Goal: Task Accomplishment & Management: Manage account settings

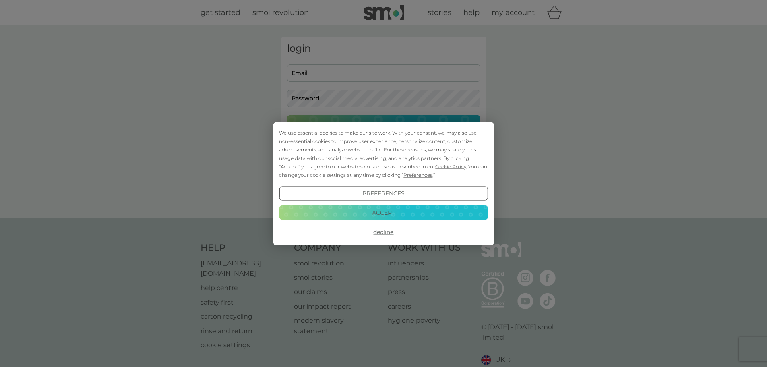
click at [445, 212] on button "Accept" at bounding box center [383, 212] width 209 height 14
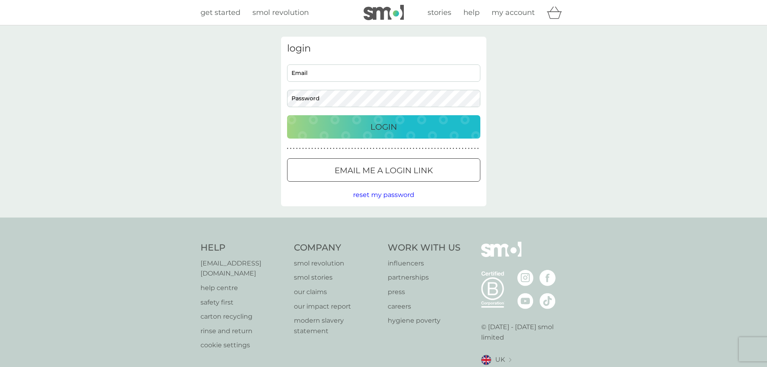
click at [325, 77] on input "Email" at bounding box center [383, 72] width 193 height 17
type input "[EMAIL_ADDRESS][DOMAIN_NAME]"
click at [287, 115] on button "Login" at bounding box center [383, 126] width 193 height 23
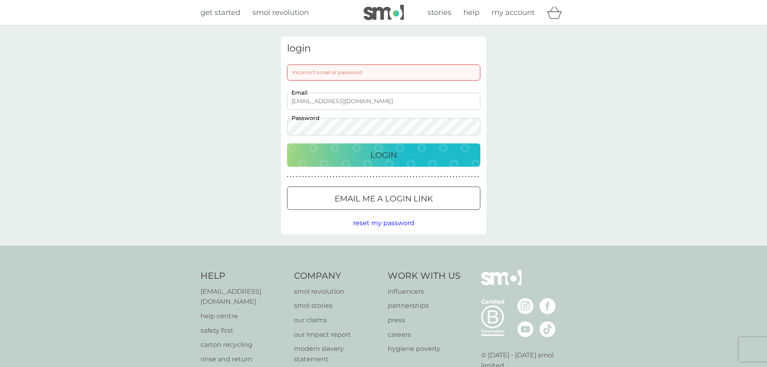
click at [287, 143] on button "Login" at bounding box center [383, 154] width 193 height 23
click at [255, 116] on div "login Incorrect email or password [EMAIL_ADDRESS][DOMAIN_NAME] Email Password L…" at bounding box center [383, 135] width 767 height 220
click at [287, 143] on button "Login" at bounding box center [383, 154] width 193 height 23
click at [398, 194] on div "Email me a login link" at bounding box center [383, 198] width 192 height 13
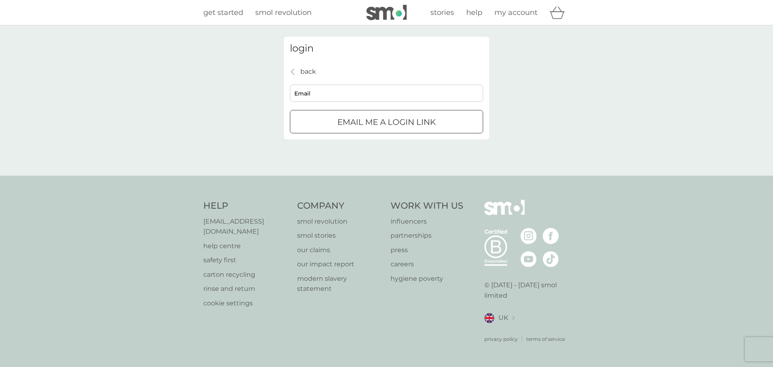
drag, startPoint x: 340, startPoint y: 82, endPoint x: 340, endPoint y: 88, distance: 6.1
click at [340, 82] on div "back back Email Email me a login link" at bounding box center [386, 99] width 193 height 67
click at [342, 92] on input "Email" at bounding box center [386, 93] width 193 height 17
type input "[EMAIL_ADDRESS][DOMAIN_NAME]"
click button "Email me a login link" at bounding box center [386, 121] width 193 height 23
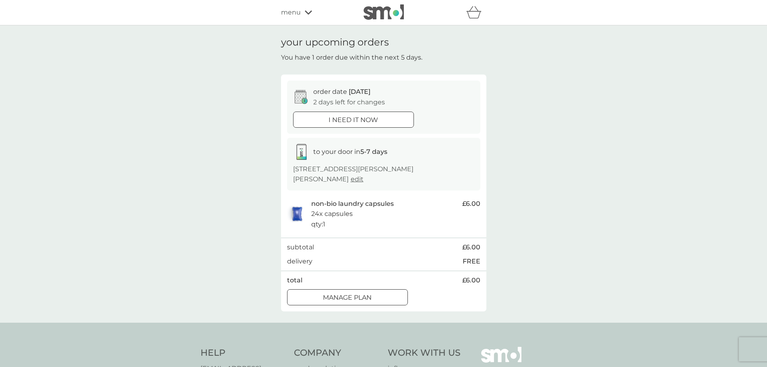
click at [386, 300] on div "Manage plan" at bounding box center [347, 297] width 120 height 10
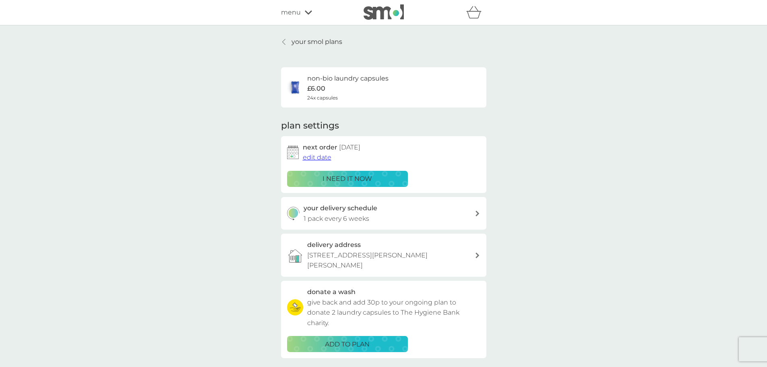
click at [337, 87] on div "non-bio laundry capsules £6.00 24x capsules" at bounding box center [347, 87] width 81 height 28
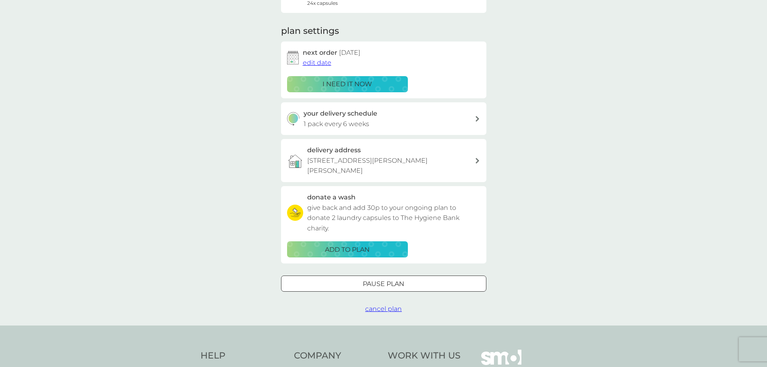
scroll to position [81, 0]
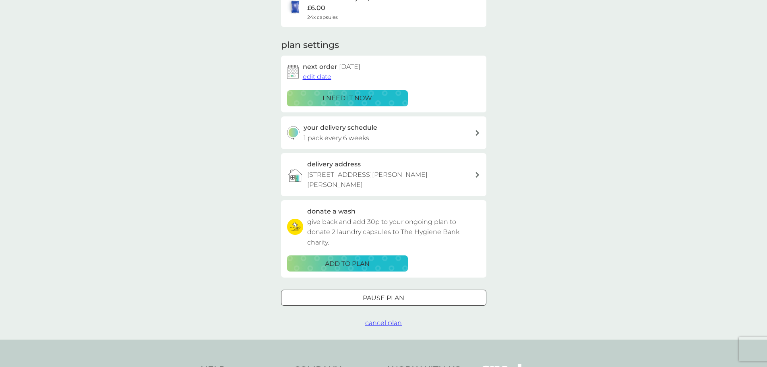
click at [401, 146] on div "your delivery schedule 1 pack every 6 weeks" at bounding box center [383, 132] width 205 height 33
select select "42"
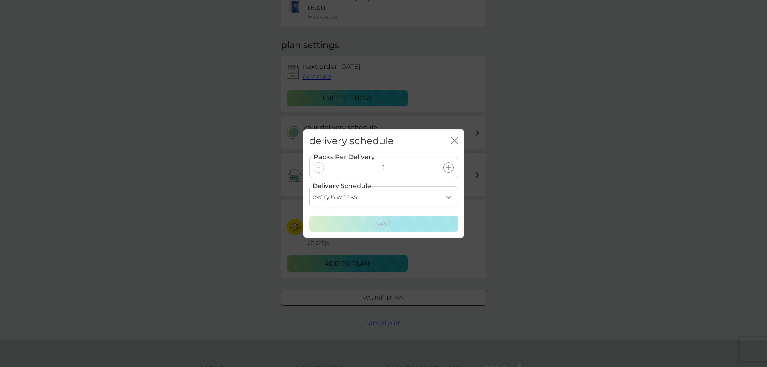
click at [450, 197] on select "every 1 week every 2 weeks every 3 weeks every 4 weeks every 5 weeks every 6 we…" at bounding box center [383, 196] width 149 height 21
drag, startPoint x: 547, startPoint y: 188, endPoint x: 532, endPoint y: 189, distance: 14.9
click at [547, 188] on div "delivery schedule close Packs Per Delivery 1 Delivery Schedule every 1 week eve…" at bounding box center [383, 183] width 767 height 367
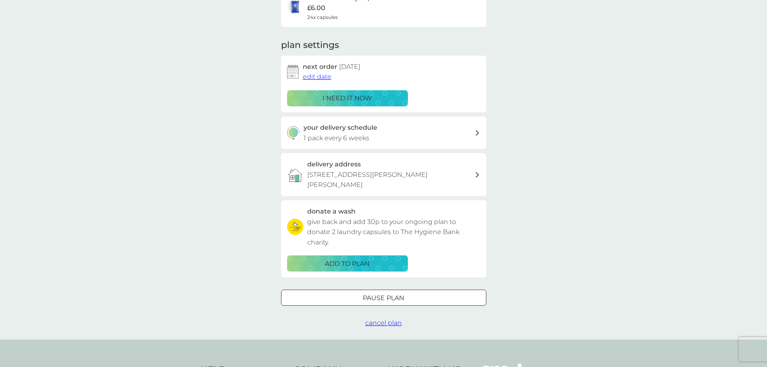
click at [388, 138] on div "your delivery schedule 1 pack every 6 weeks" at bounding box center [389, 132] width 171 height 21
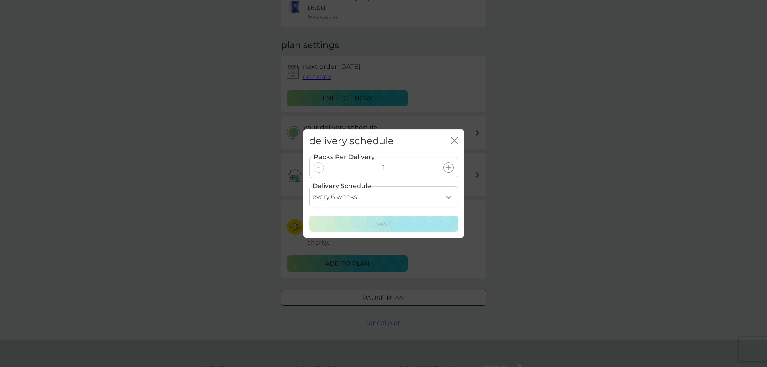
click at [313, 166] on div "Packs Per Delivery 1" at bounding box center [383, 167] width 149 height 21
click at [319, 167] on icon at bounding box center [318, 167] width 3 height 1
click at [451, 168] on div at bounding box center [448, 167] width 10 height 10
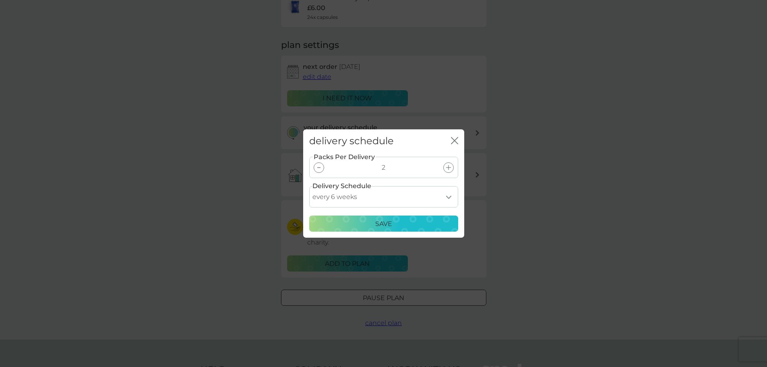
click at [321, 169] on div at bounding box center [319, 167] width 10 height 10
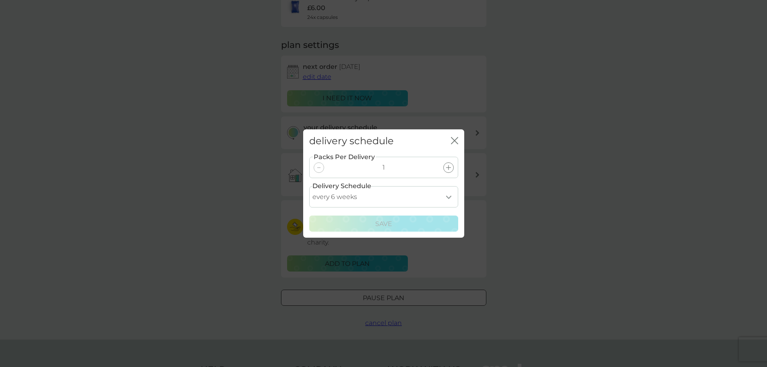
click at [449, 196] on select "every 1 week every 2 weeks every 3 weeks every 4 weeks every 5 weeks every 6 we…" at bounding box center [383, 196] width 149 height 21
select select "119"
click at [309, 186] on select "every 1 week every 2 weeks every 3 weeks every 4 weeks every 5 weeks every 6 we…" at bounding box center [383, 196] width 149 height 21
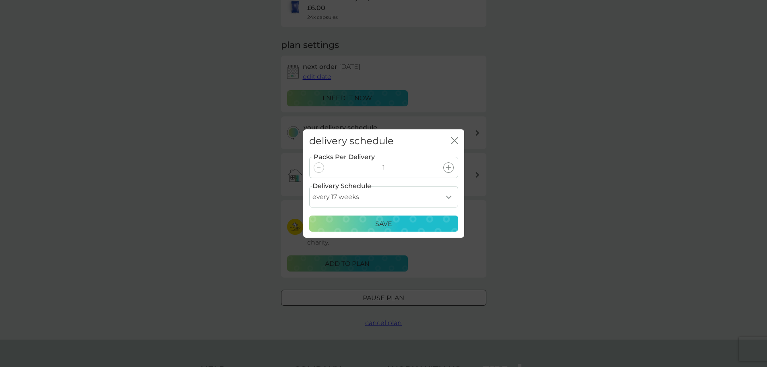
click at [434, 227] on div "Save" at bounding box center [383, 224] width 138 height 10
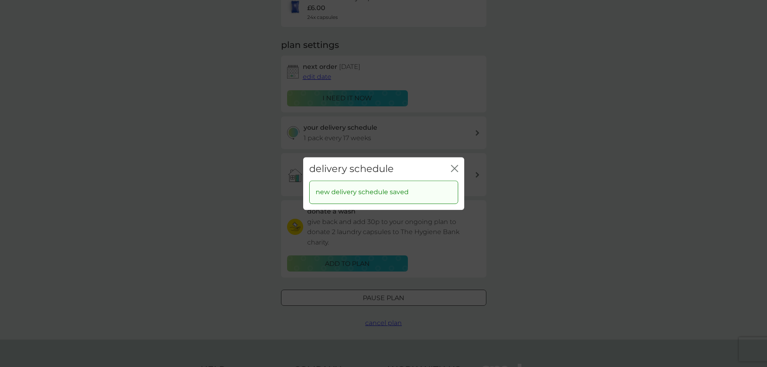
click at [454, 168] on icon "close" at bounding box center [455, 168] width 3 height 6
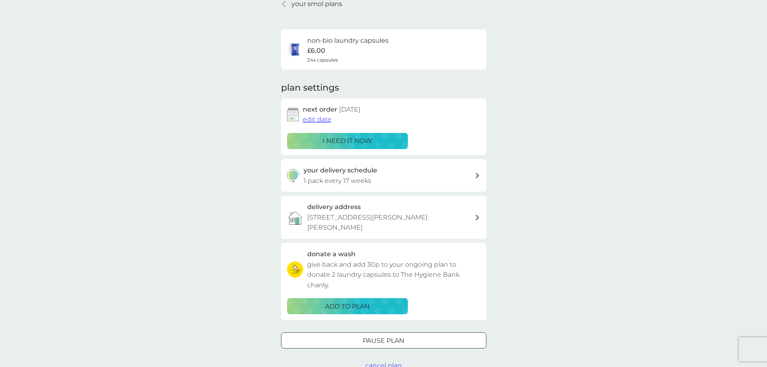
scroll to position [0, 0]
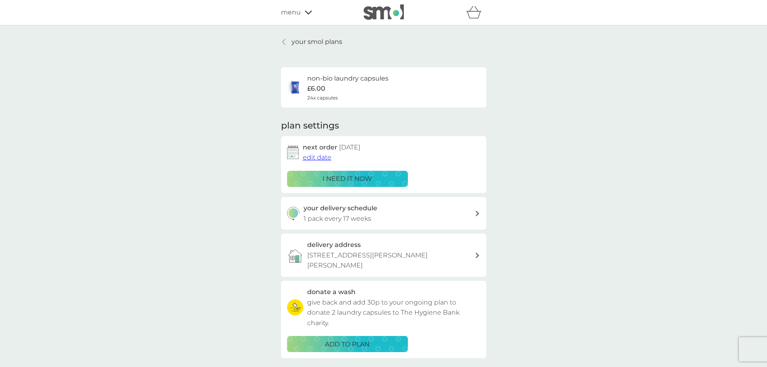
click at [292, 44] on p "your smol plans" at bounding box center [316, 42] width 51 height 10
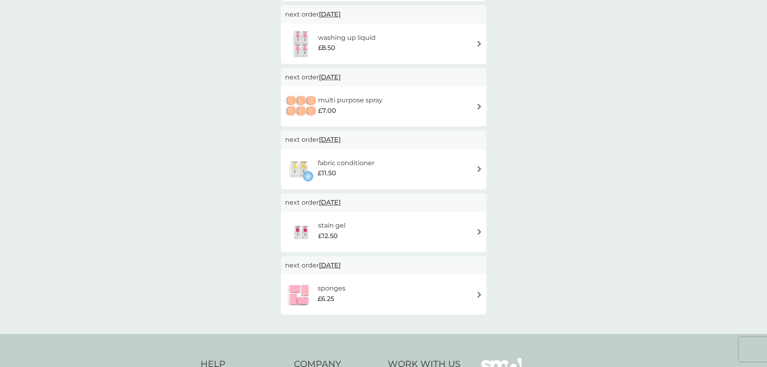
scroll to position [362, 0]
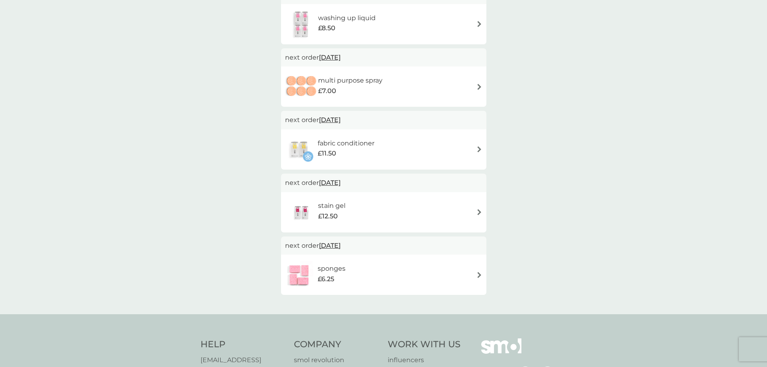
click at [447, 275] on div "sponges £6.25" at bounding box center [383, 274] width 197 height 28
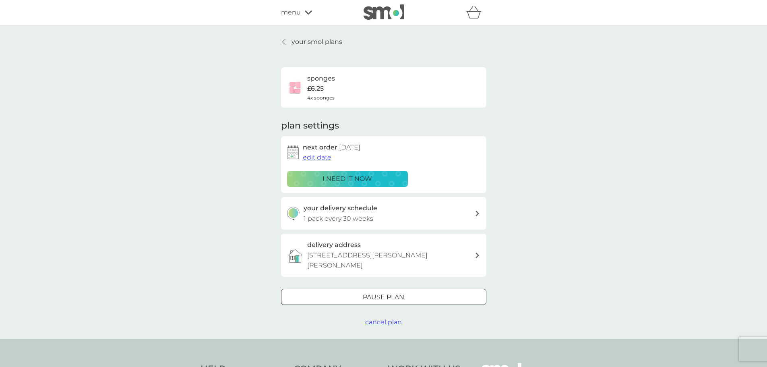
click at [392, 296] on div at bounding box center [383, 297] width 29 height 8
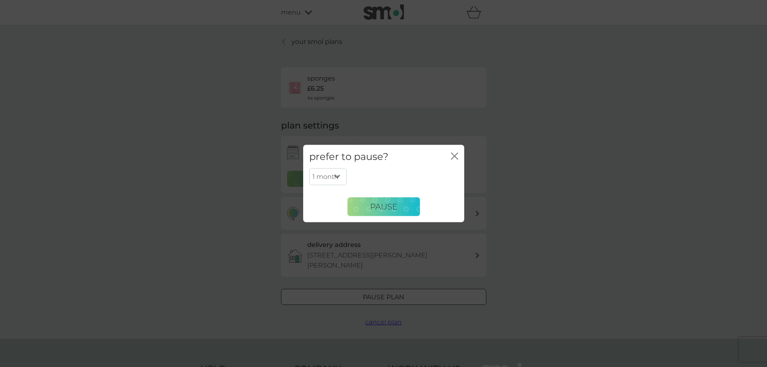
click at [455, 155] on icon "close" at bounding box center [455, 156] width 3 height 6
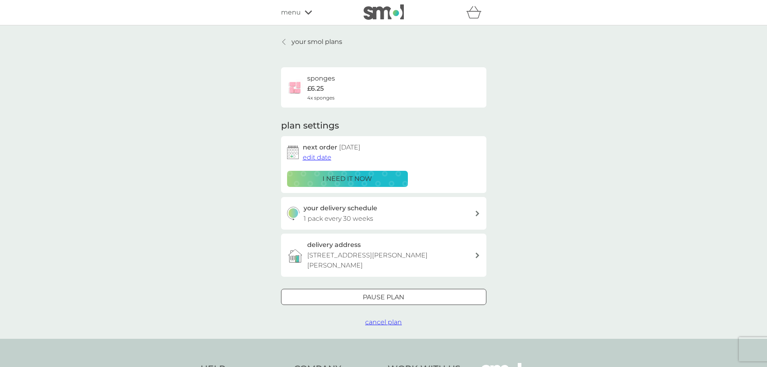
click at [385, 322] on span "cancel plan" at bounding box center [383, 322] width 37 height 8
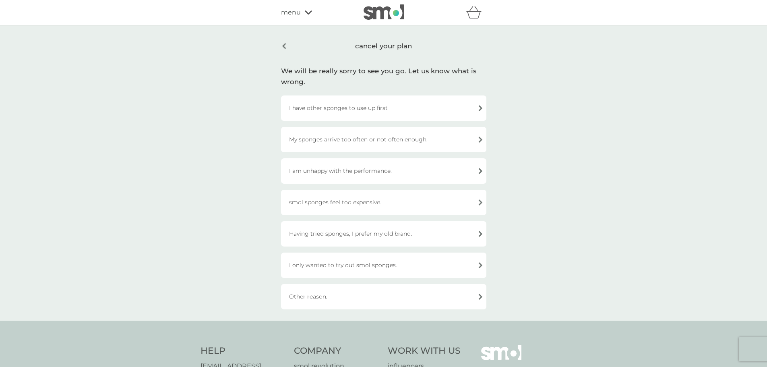
click at [285, 45] on div "cancel your plan" at bounding box center [383, 46] width 205 height 19
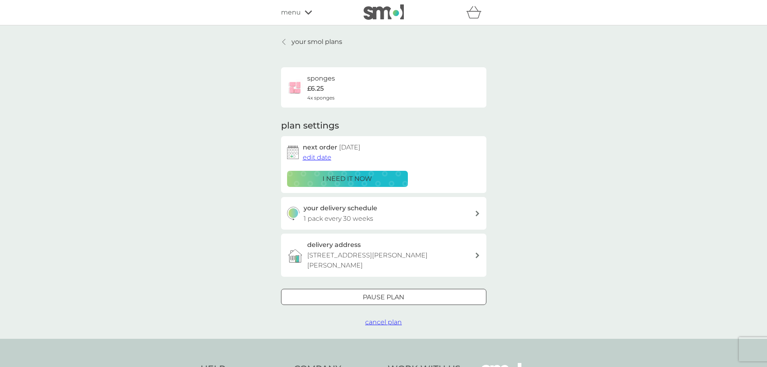
click at [324, 158] on span "edit date" at bounding box center [317, 157] width 29 height 8
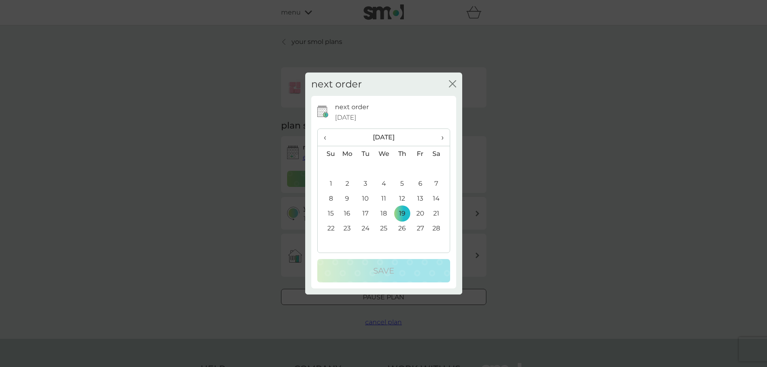
click at [443, 133] on span "›" at bounding box center [439, 137] width 8 height 17
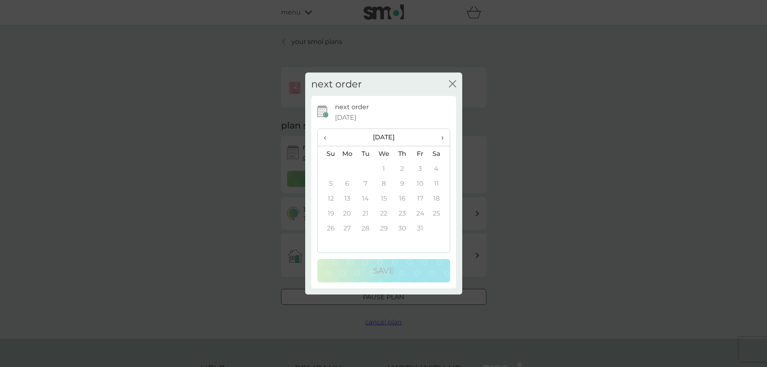
click at [443, 133] on span "›" at bounding box center [439, 137] width 8 height 17
click at [325, 136] on span "‹" at bounding box center [328, 137] width 8 height 17
click at [329, 138] on span "‹" at bounding box center [328, 137] width 8 height 17
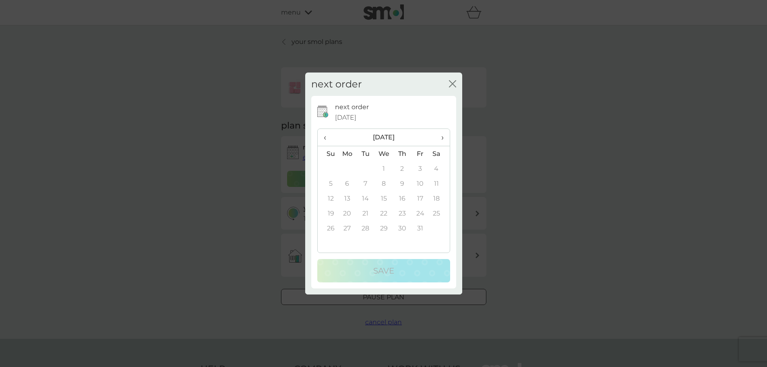
click at [329, 138] on span "‹" at bounding box center [328, 137] width 8 height 17
click at [386, 169] on td "1" at bounding box center [383, 168] width 19 height 15
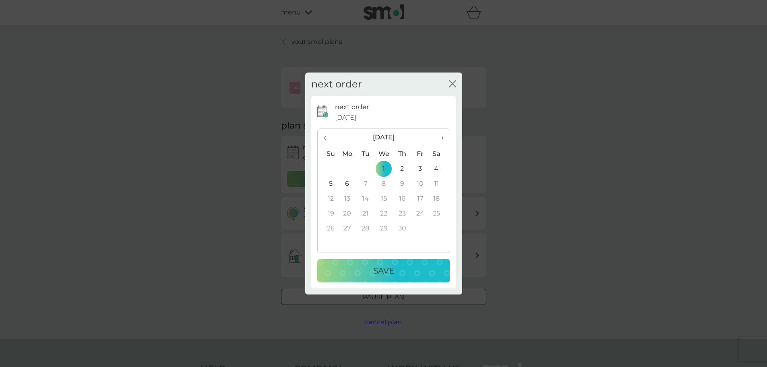
click at [430, 273] on div "Save" at bounding box center [383, 270] width 117 height 13
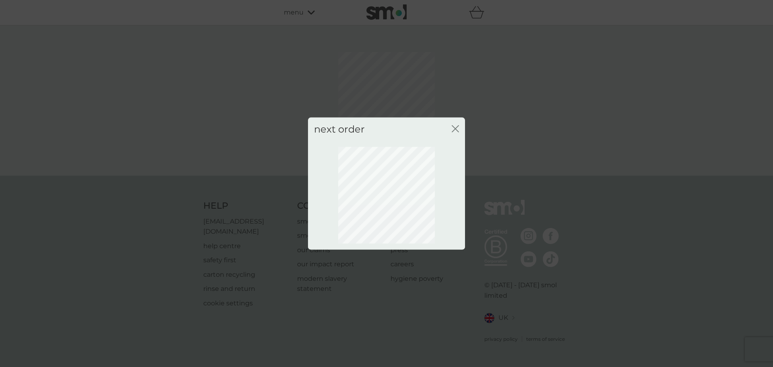
click at [452, 130] on icon "close" at bounding box center [455, 128] width 7 height 7
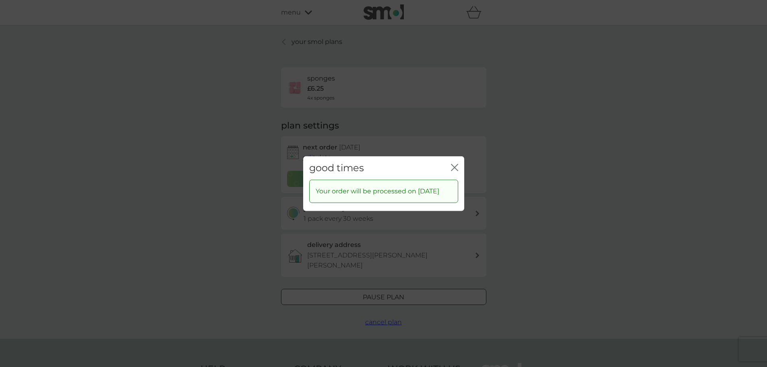
click at [455, 164] on icon "close" at bounding box center [454, 166] width 7 height 7
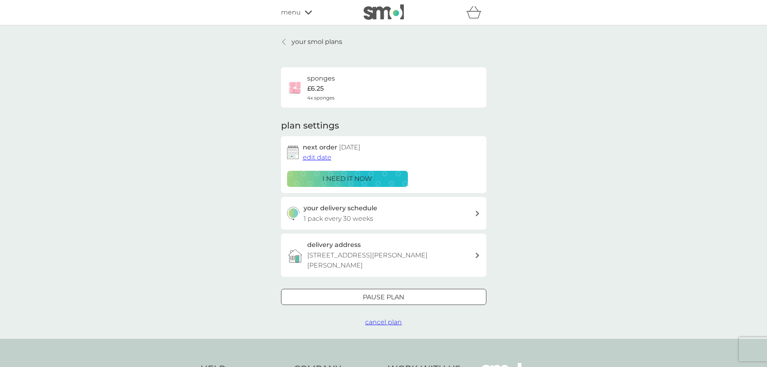
click at [285, 39] on icon at bounding box center [283, 42] width 3 height 6
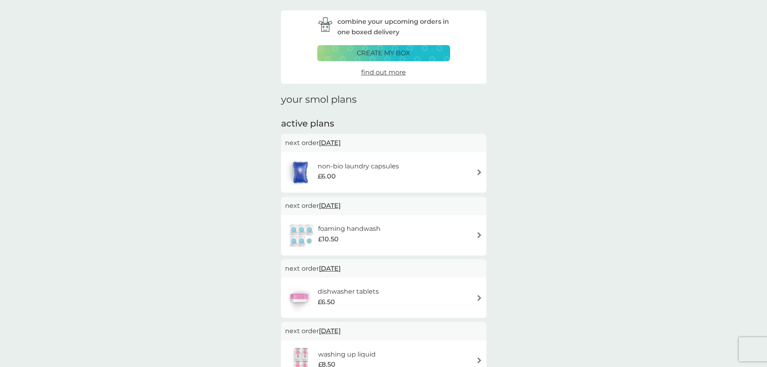
scroll to position [40, 0]
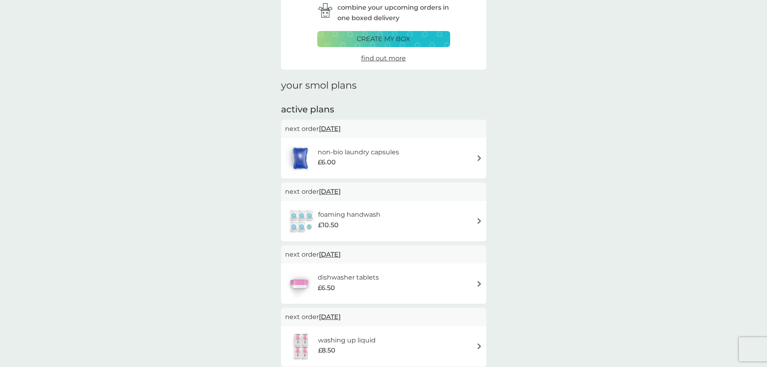
click at [480, 159] on img at bounding box center [479, 158] width 6 height 6
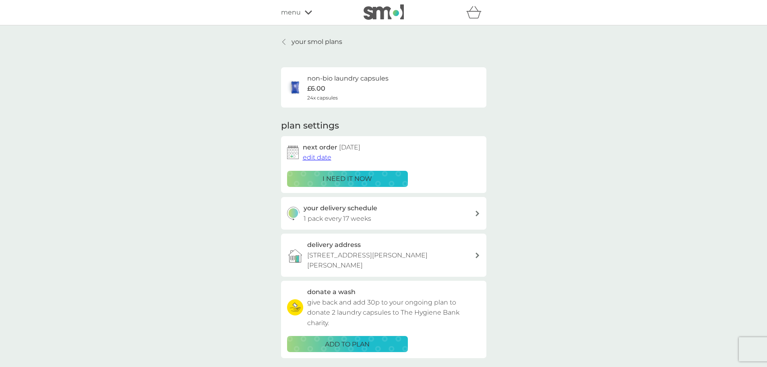
click at [314, 157] on span "edit date" at bounding box center [317, 157] width 29 height 8
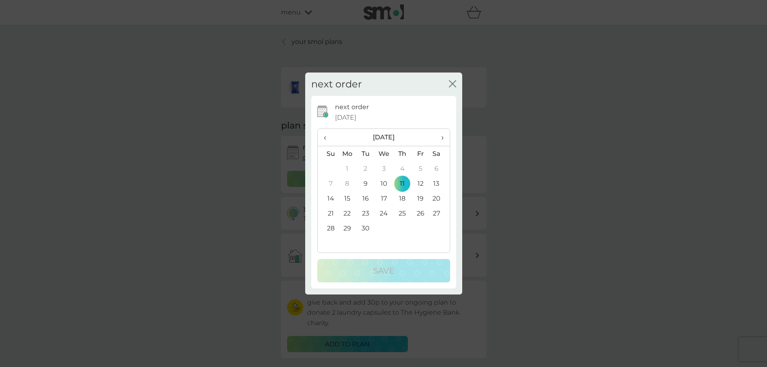
click at [442, 136] on span "›" at bounding box center [439, 137] width 8 height 17
click at [439, 137] on span "›" at bounding box center [439, 137] width 8 height 17
click at [402, 167] on td "1" at bounding box center [402, 168] width 18 height 15
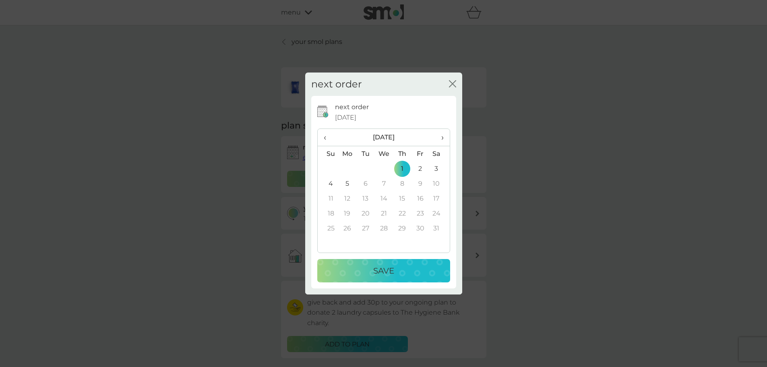
click at [405, 269] on div "Save" at bounding box center [383, 270] width 117 height 13
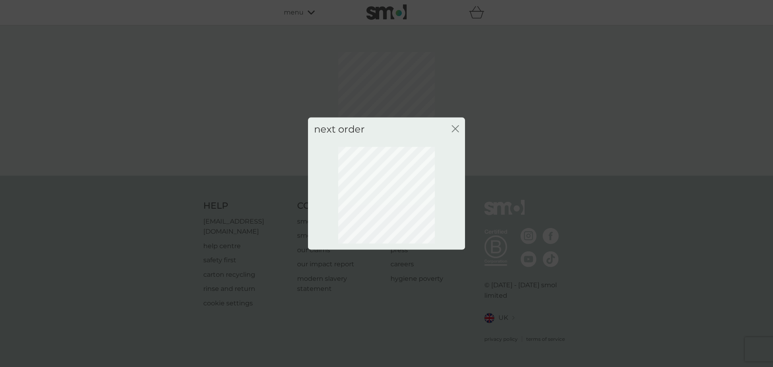
click at [456, 130] on icon "close" at bounding box center [455, 128] width 7 height 7
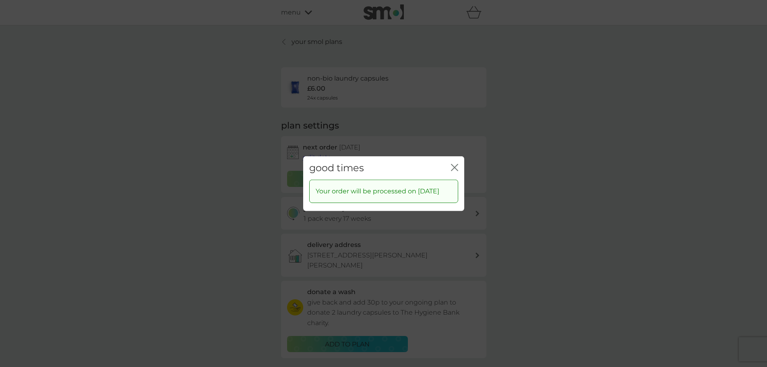
click at [455, 165] on icon "close" at bounding box center [454, 166] width 7 height 7
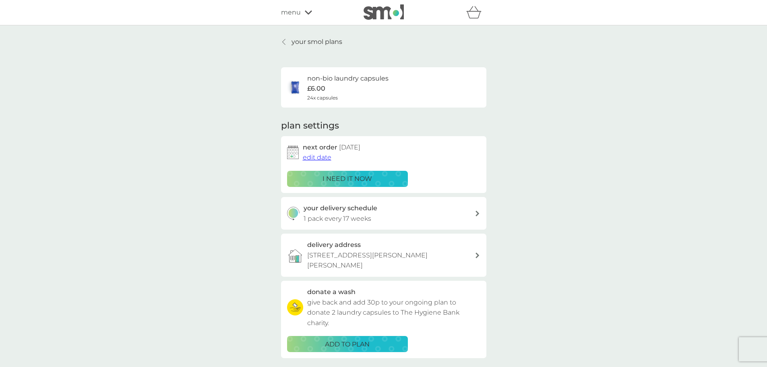
click at [285, 40] on icon at bounding box center [283, 42] width 3 height 6
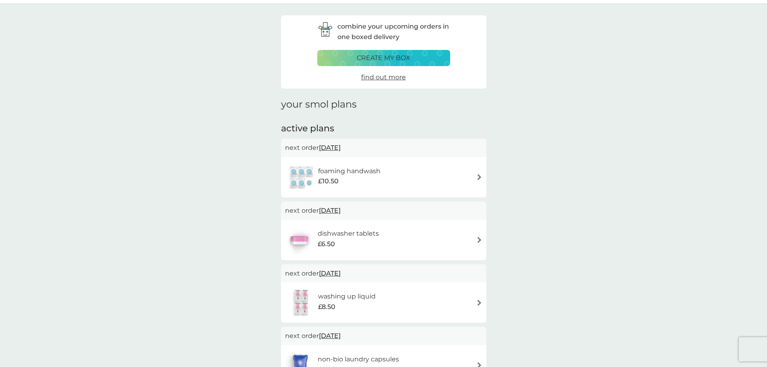
scroll to position [40, 0]
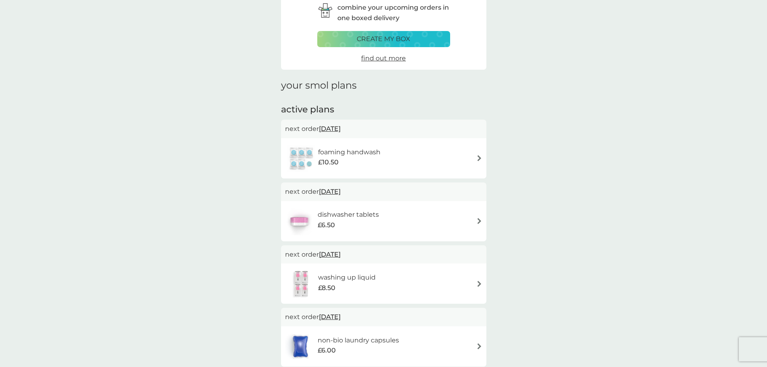
click at [475, 157] on div "foaming handwash £10.50" at bounding box center [383, 158] width 197 height 28
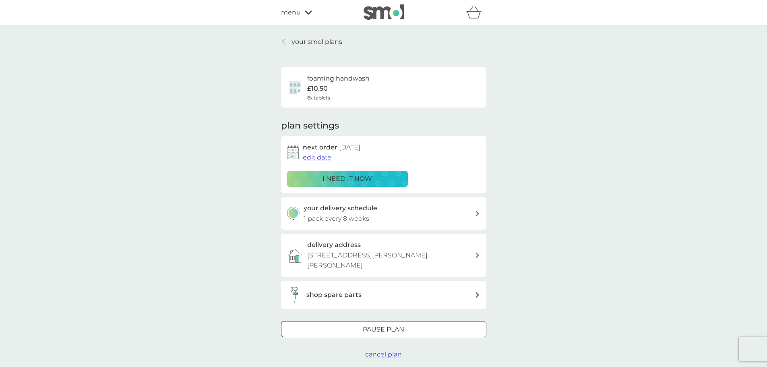
click at [329, 156] on span "edit date" at bounding box center [317, 157] width 29 height 8
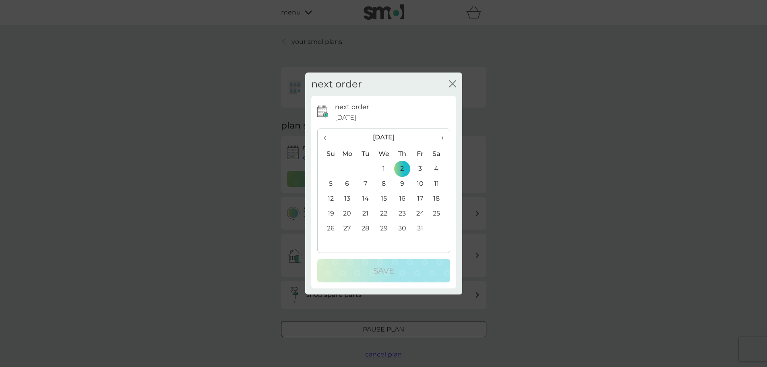
click at [423, 211] on td "24" at bounding box center [420, 213] width 18 height 15
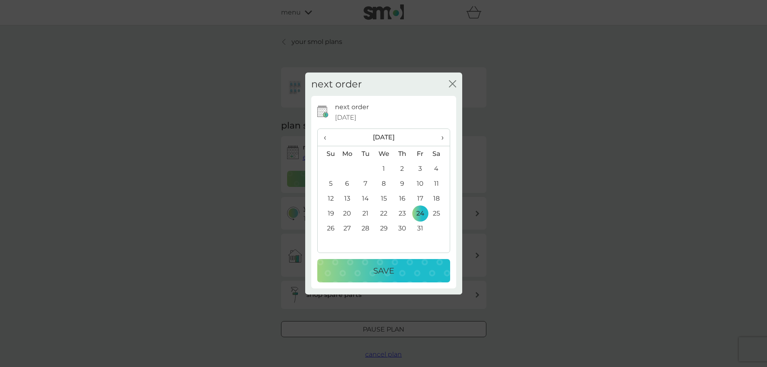
click at [393, 267] on p "Save" at bounding box center [383, 270] width 21 height 13
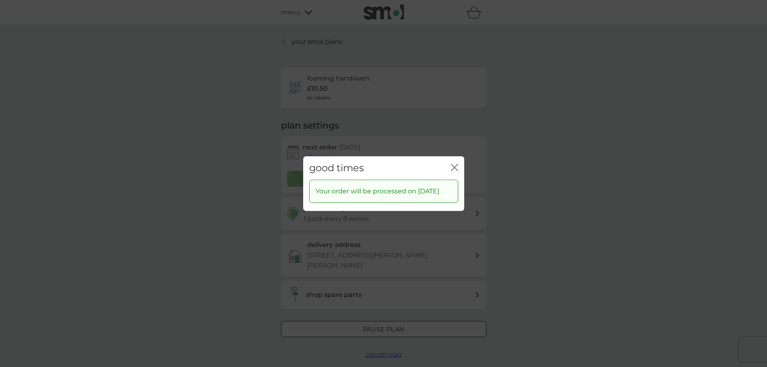
click at [457, 163] on icon "close" at bounding box center [454, 166] width 7 height 7
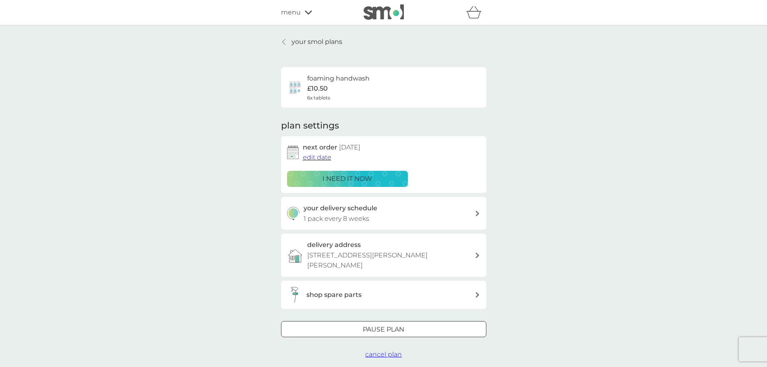
click at [284, 44] on icon at bounding box center [283, 42] width 3 height 6
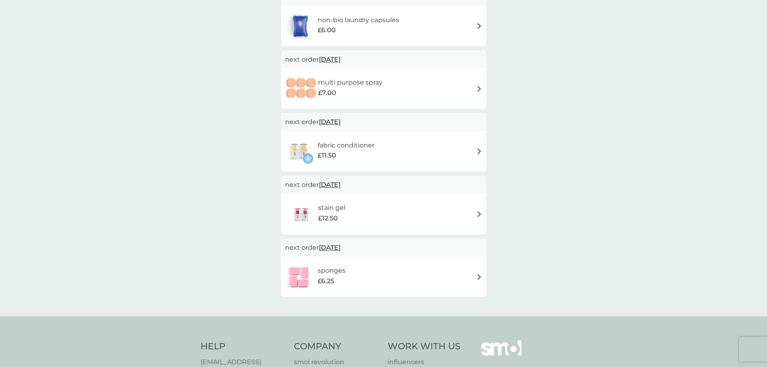
scroll to position [362, 0]
